Goal: Information Seeking & Learning: Learn about a topic

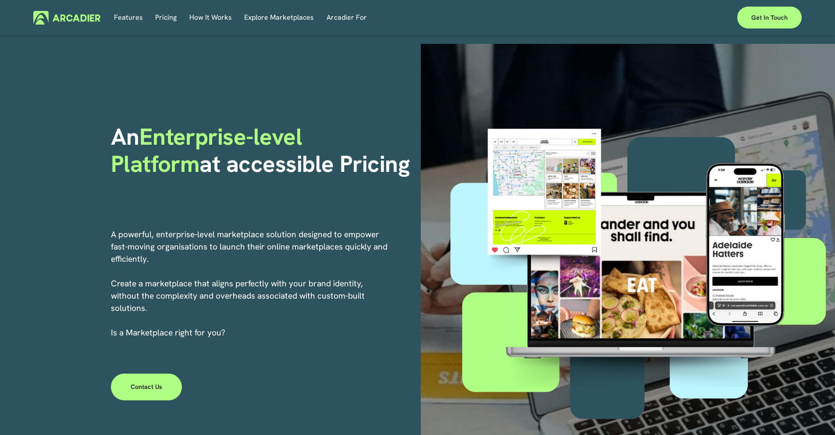
click at [166, 19] on link "Pricing" at bounding box center [165, 18] width 21 height 14
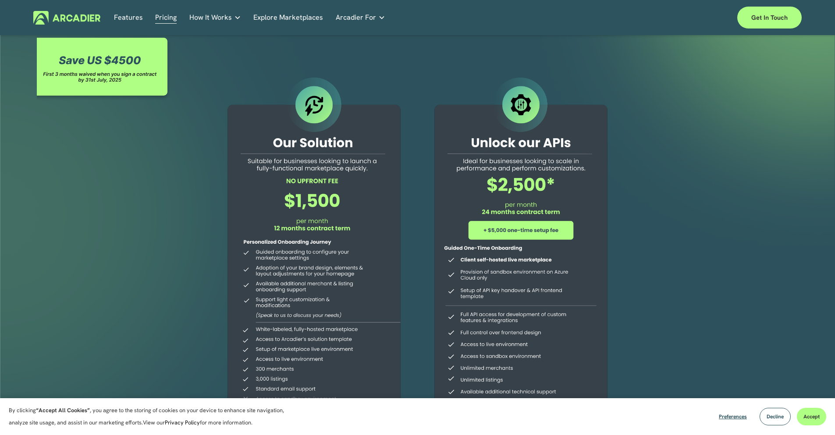
click at [291, 21] on link "Explore Marketplaces" at bounding box center [288, 18] width 70 height 14
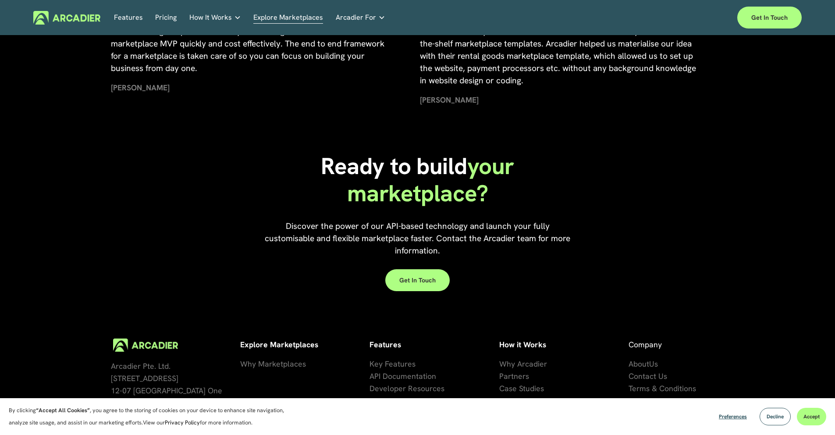
scroll to position [1843, 0]
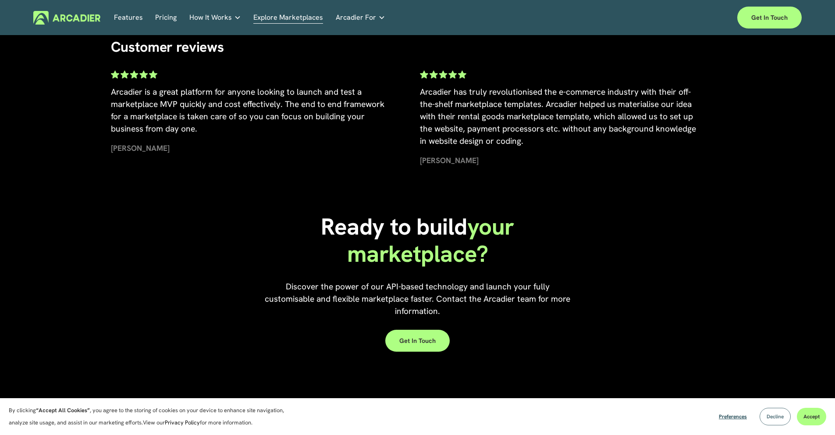
click at [789, 417] on button "Decline" at bounding box center [774, 416] width 31 height 18
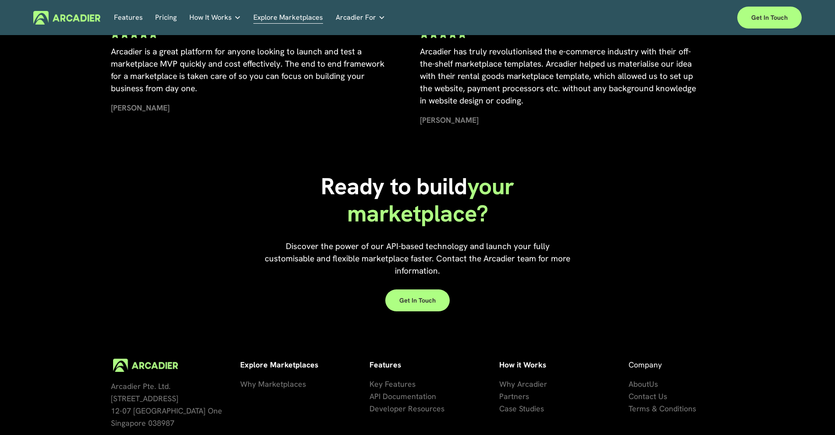
scroll to position [1969, 0]
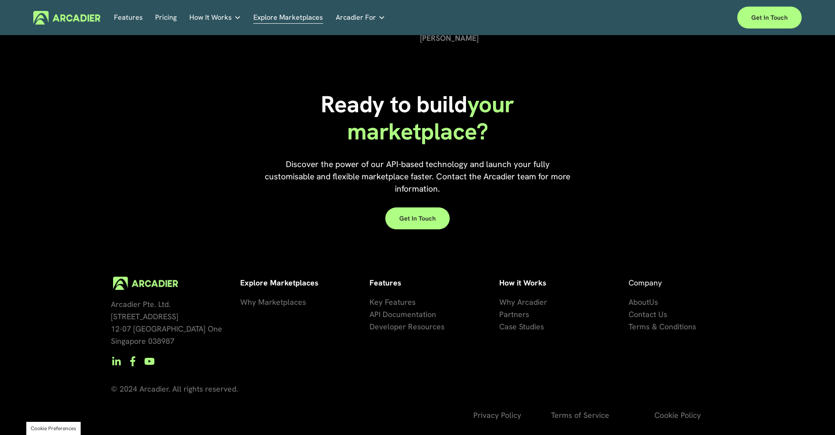
click at [533, 326] on span "se Studies" at bounding box center [526, 326] width 35 height 10
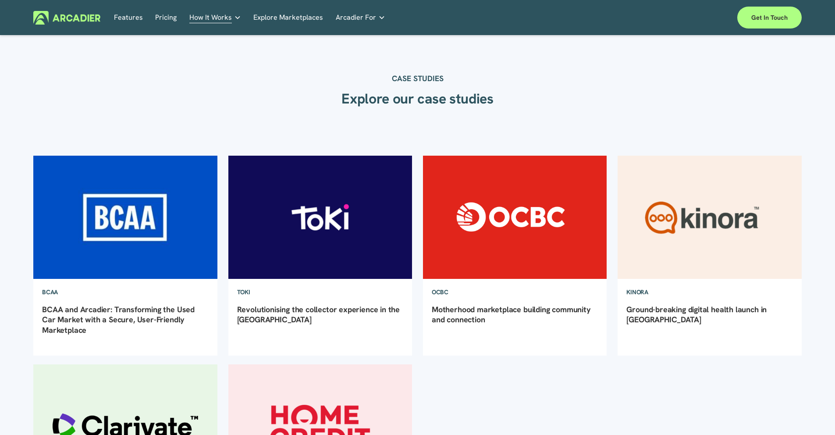
click at [164, 20] on link "Pricing" at bounding box center [165, 18] width 21 height 14
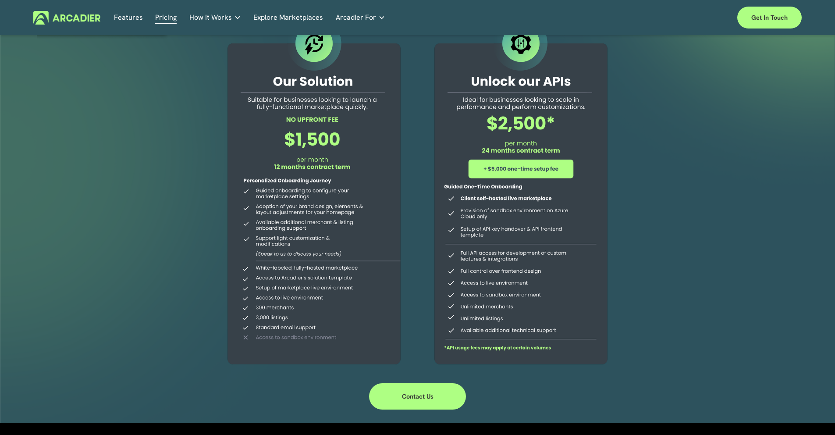
scroll to position [57, 0]
